Goal: Task Accomplishment & Management: Manage account settings

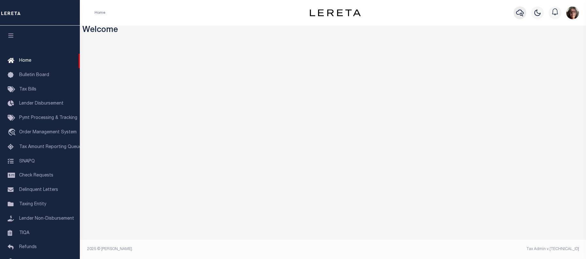
click at [520, 13] on icon "button" at bounding box center [520, 13] width 8 height 8
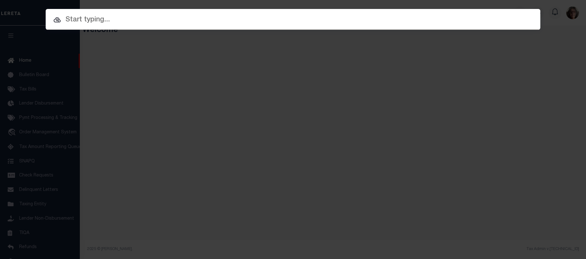
paste input "R327108211112"
type input "R327108211112"
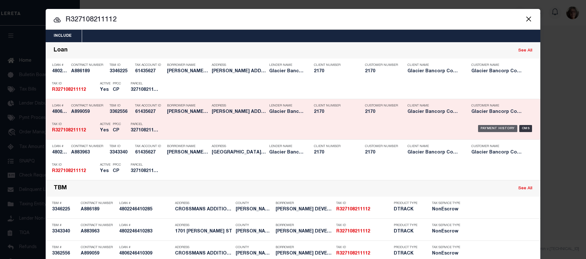
click at [497, 128] on div "Payment History" at bounding box center [497, 128] width 39 height 7
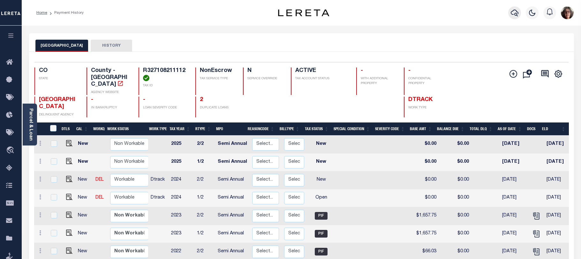
click at [514, 14] on icon "button" at bounding box center [515, 13] width 8 height 8
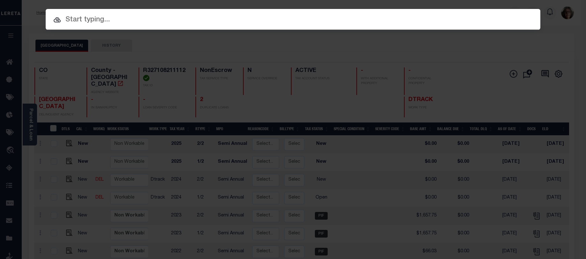
paste input "4308190004773"
type input "4308190004773"
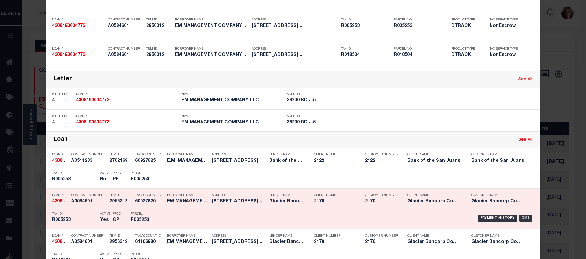
scroll to position [128, 0]
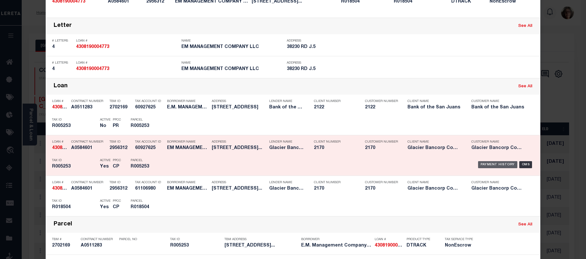
click at [503, 165] on div "Payment History" at bounding box center [497, 164] width 39 height 7
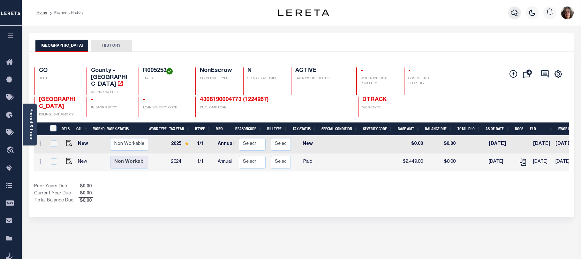
click at [515, 12] on icon "button" at bounding box center [515, 13] width 8 height 8
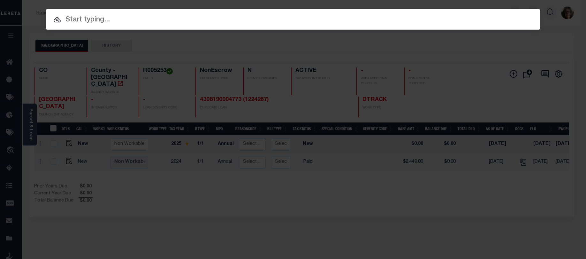
paste input "4308190004773"
type input "4308190004773"
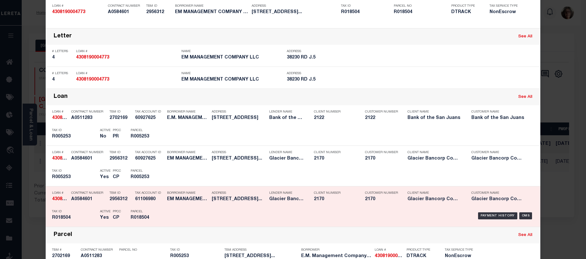
scroll to position [160, 0]
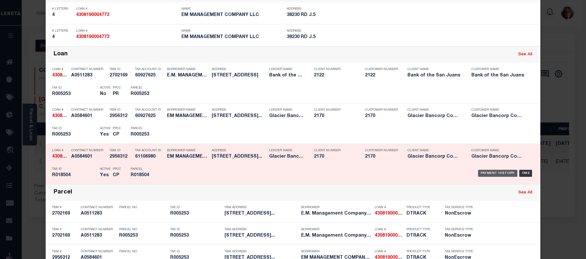
drag, startPoint x: 499, startPoint y: 173, endPoint x: 493, endPoint y: 173, distance: 6.4
click at [499, 173] on div "Payment History" at bounding box center [497, 172] width 39 height 7
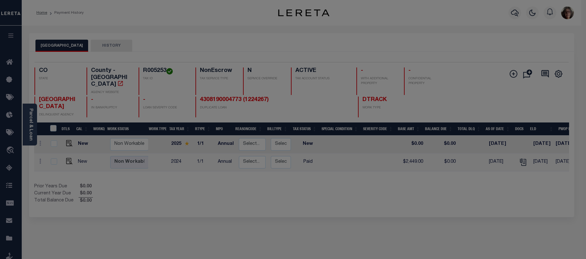
scroll to position [0, 0]
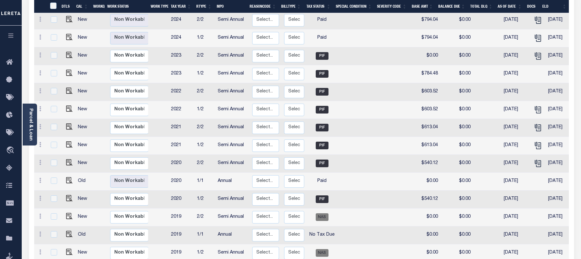
scroll to position [211, 0]
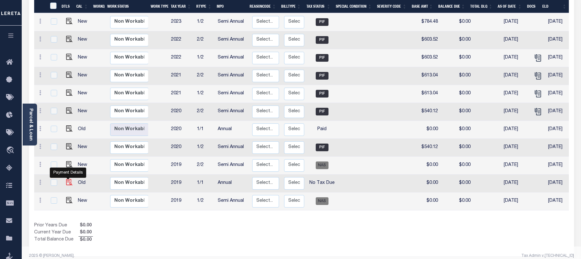
click at [68, 179] on img "" at bounding box center [69, 182] width 6 height 6
checkbox input "true"
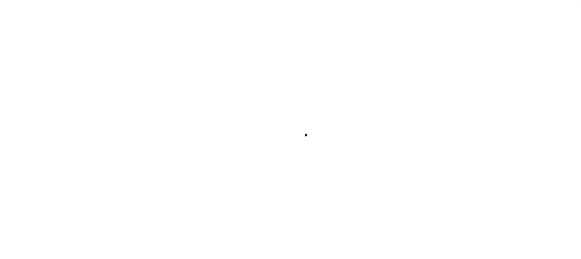
checkbox input "false"
type input "[DATE]"
select select "NTX"
type input "$0"
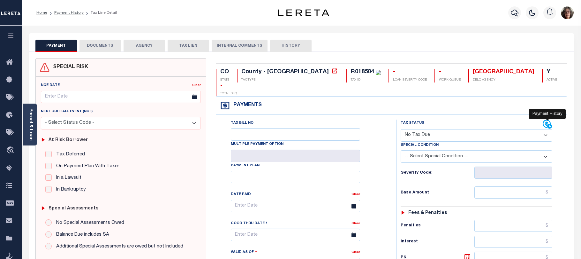
click at [546, 119] on icon at bounding box center [548, 124] width 10 height 10
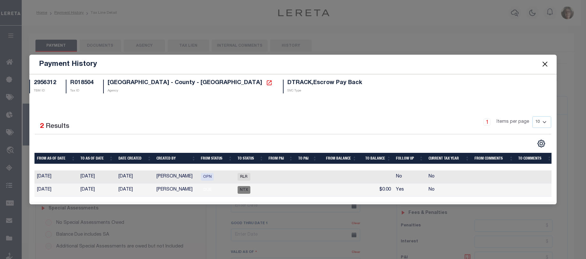
click at [544, 60] on button "Close" at bounding box center [544, 64] width 8 height 8
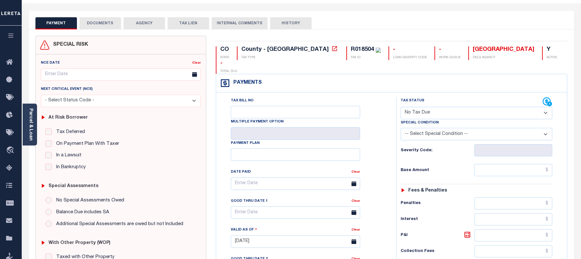
scroll to position [20, 0]
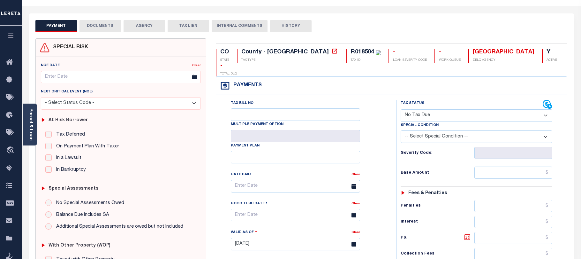
click at [545, 109] on select "- Select Status Code - Open Due/Unpaid Paid Incomplete No Tax Due Internal Refu…" at bounding box center [477, 115] width 152 height 12
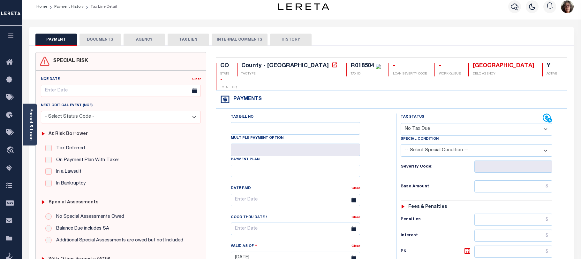
scroll to position [0, 0]
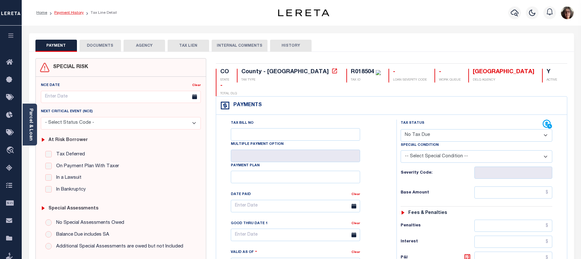
click at [70, 12] on link "Payment History" at bounding box center [68, 13] width 29 height 4
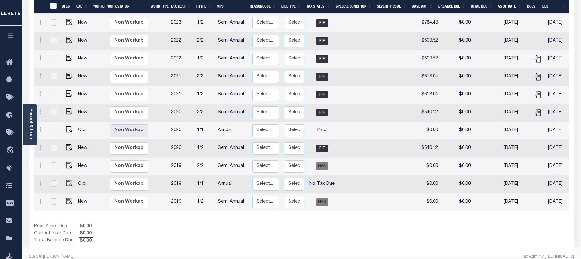
scroll to position [211, 0]
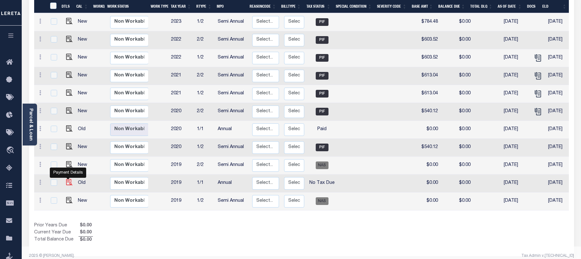
click at [68, 179] on img "" at bounding box center [69, 182] width 6 height 6
checkbox input "true"
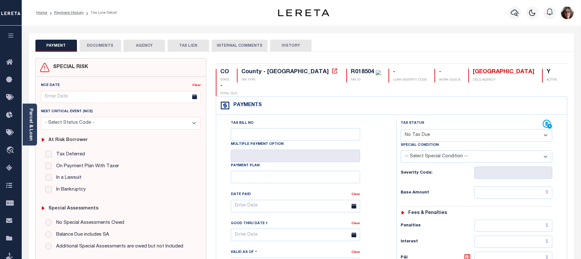
click at [546, 129] on select "- Select Status Code - Open Due/Unpaid Paid Incomplete No Tax Due Internal Refu…" at bounding box center [477, 135] width 152 height 12
select select "PYD"
click at [401, 129] on select "- Select Status Code - Open Due/Unpaid Paid Incomplete No Tax Due Internal Refu…" at bounding box center [477, 135] width 152 height 12
type input "[DATE]"
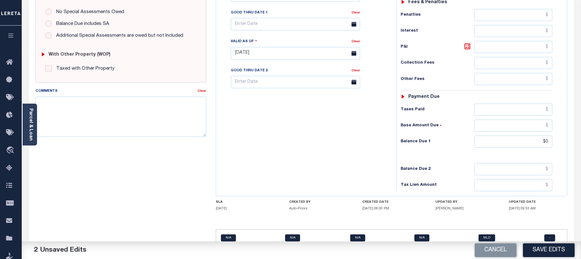
scroll to position [211, 0]
click at [381, 102] on div "Tax Bill No Multiple Payment Option Payment Plan Clear" at bounding box center [305, 49] width 174 height 282
click at [41, 100] on textarea "Comments" at bounding box center [120, 115] width 171 height 40
paste textarea "Taxes paid 2019 1/2 & 2/2. Pm"
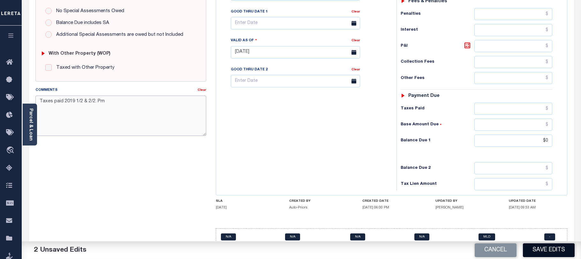
type textarea "Taxes paid 2019 1/2 & 2/2. Pm"
click at [546, 251] on button "Save Edits" at bounding box center [549, 250] width 52 height 14
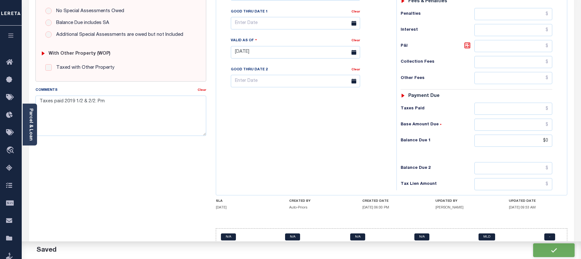
checkbox input "false"
type input "$0"
